Goal: Book appointment/travel/reservation

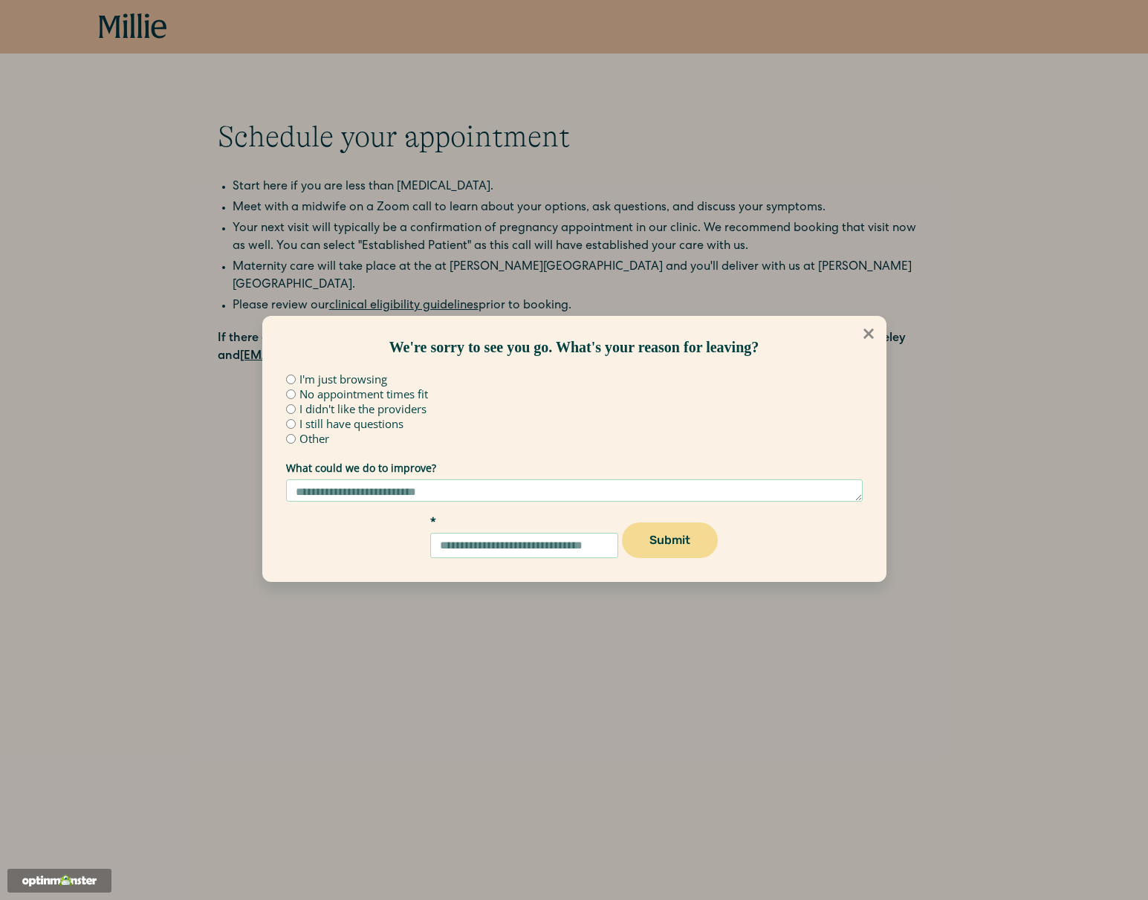
click at [869, 337] on icon at bounding box center [869, 333] width 16 height 16
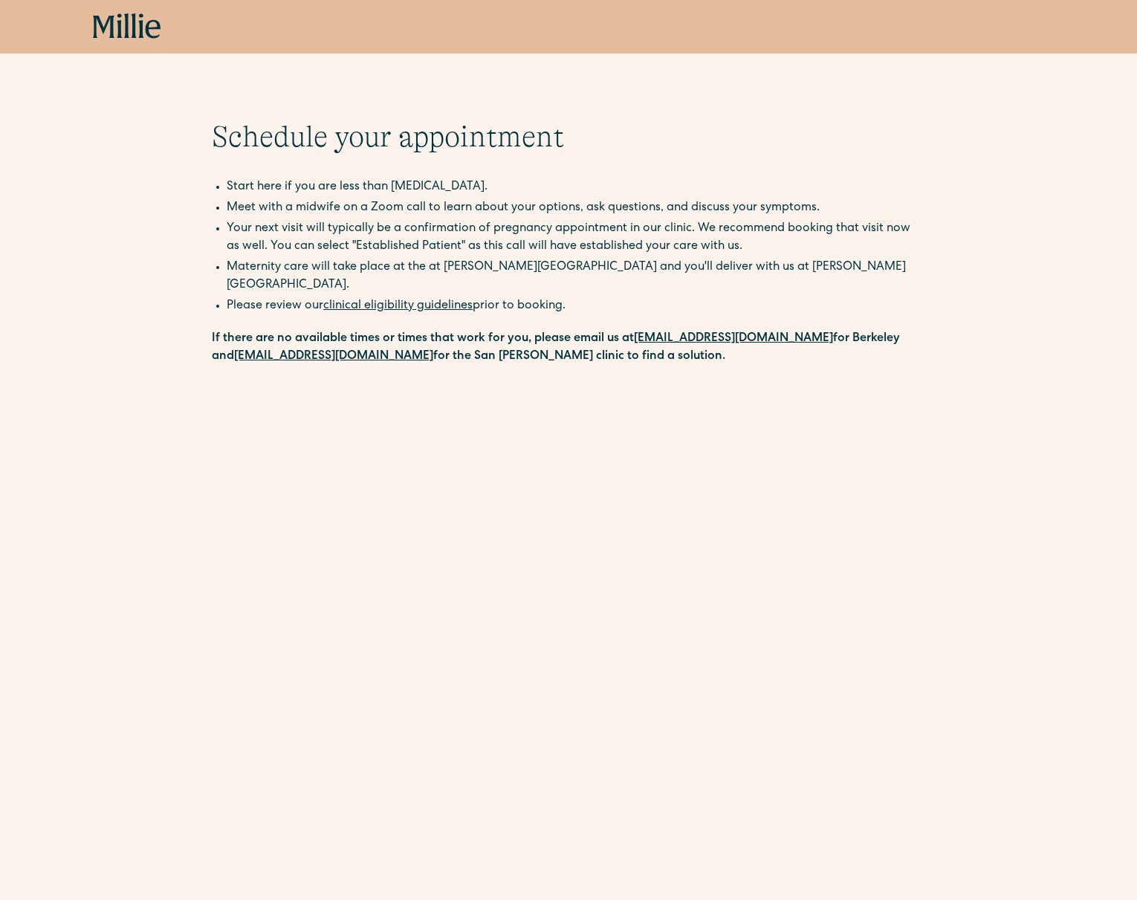
click at [162, 35] on div "Book now" at bounding box center [568, 26] width 951 height 27
click at [135, 24] on icon at bounding box center [134, 25] width 5 height 25
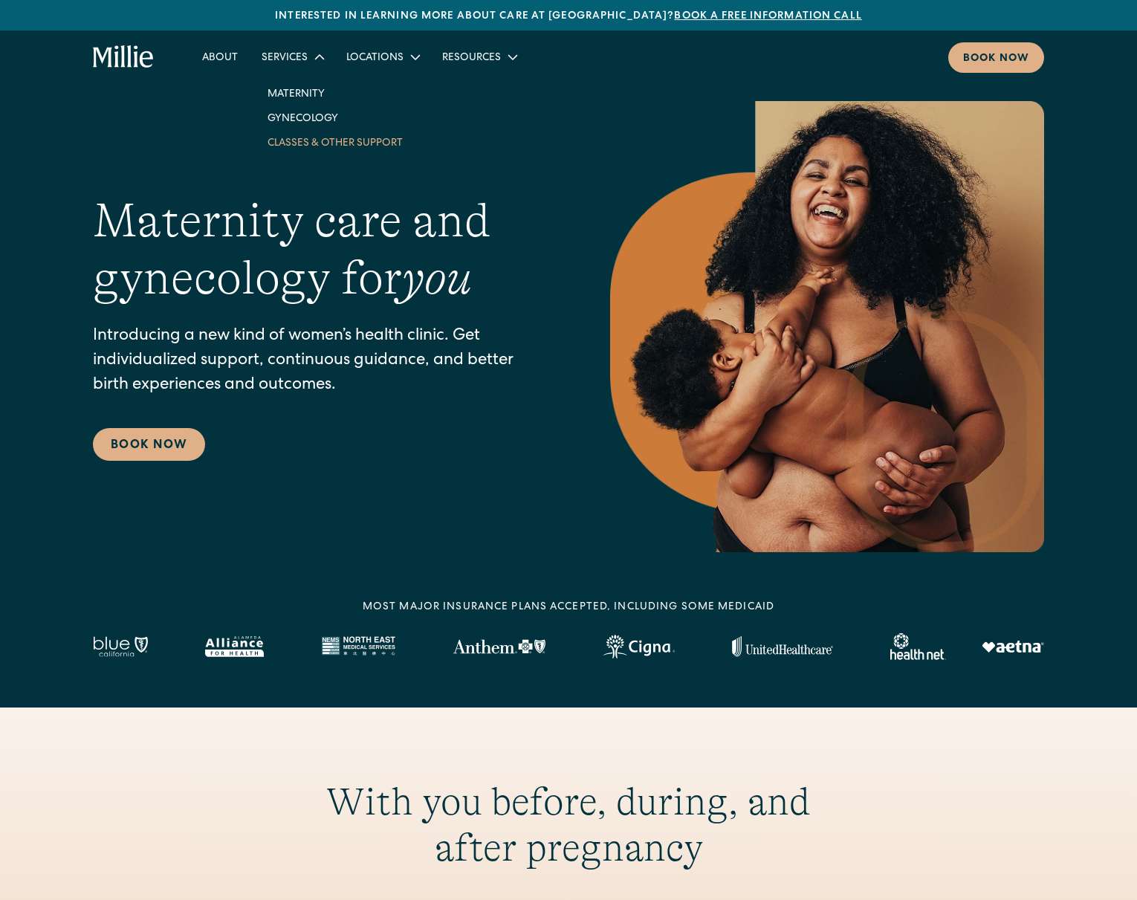
click at [314, 142] on link "Classes & Other Support" at bounding box center [335, 142] width 159 height 25
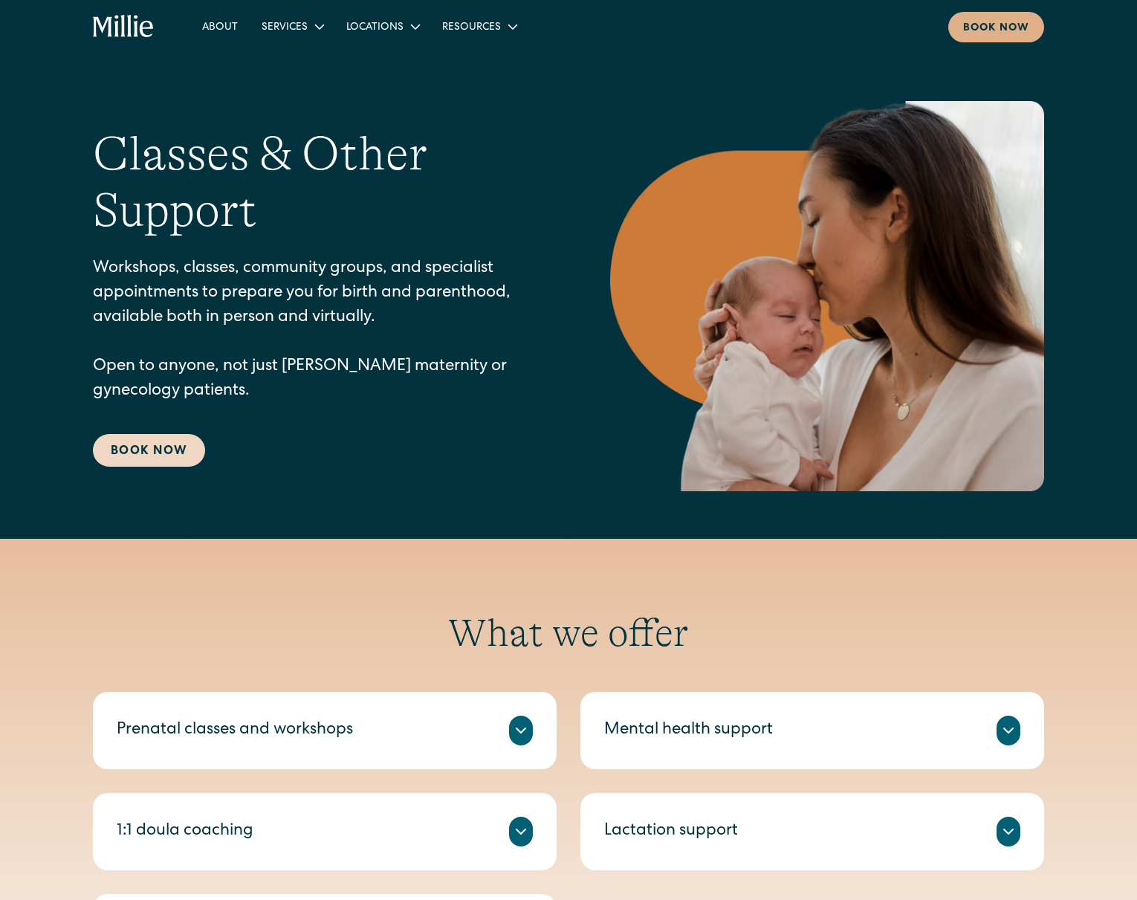
click at [138, 444] on link "Book Now" at bounding box center [149, 450] width 112 height 33
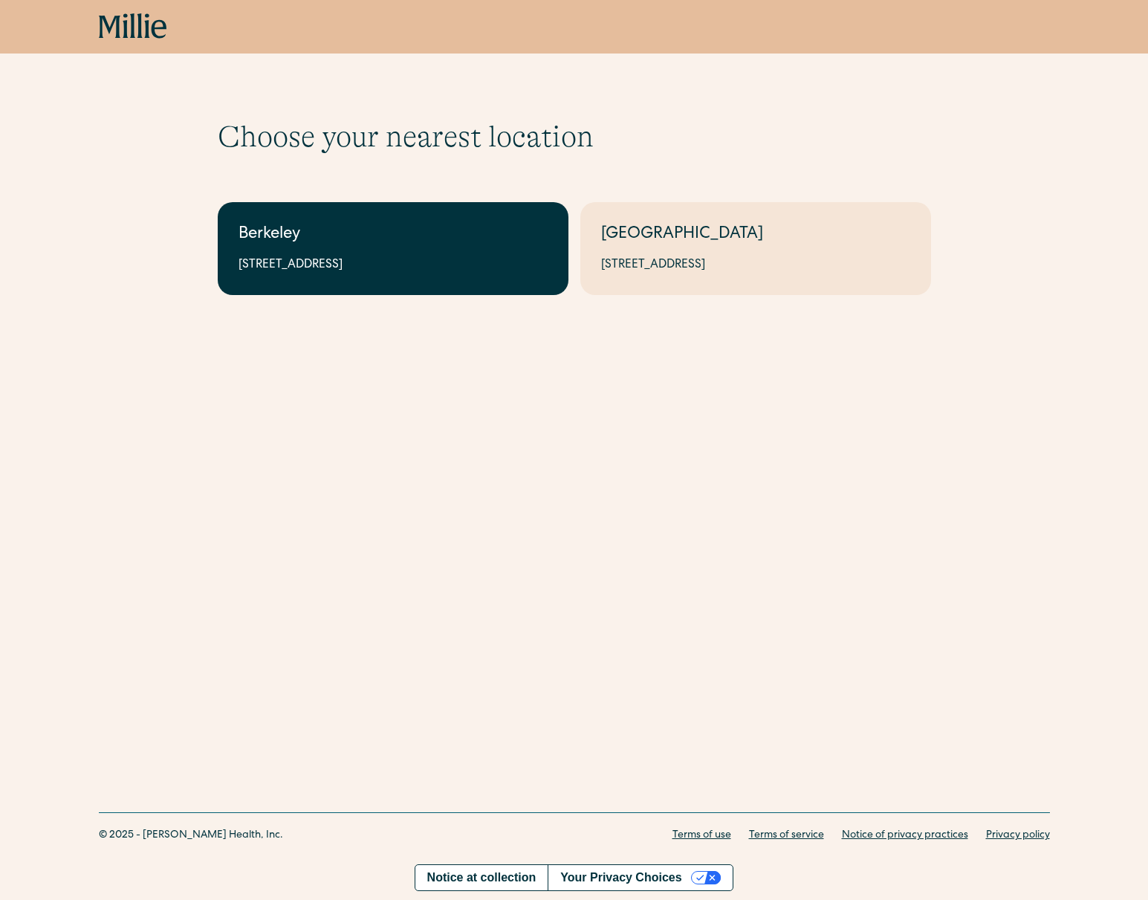
click at [359, 257] on div "2999 Regent St, Suite 524, Berkeley, CA 94705" at bounding box center [393, 265] width 309 height 18
